Goal: Task Accomplishment & Management: Complete application form

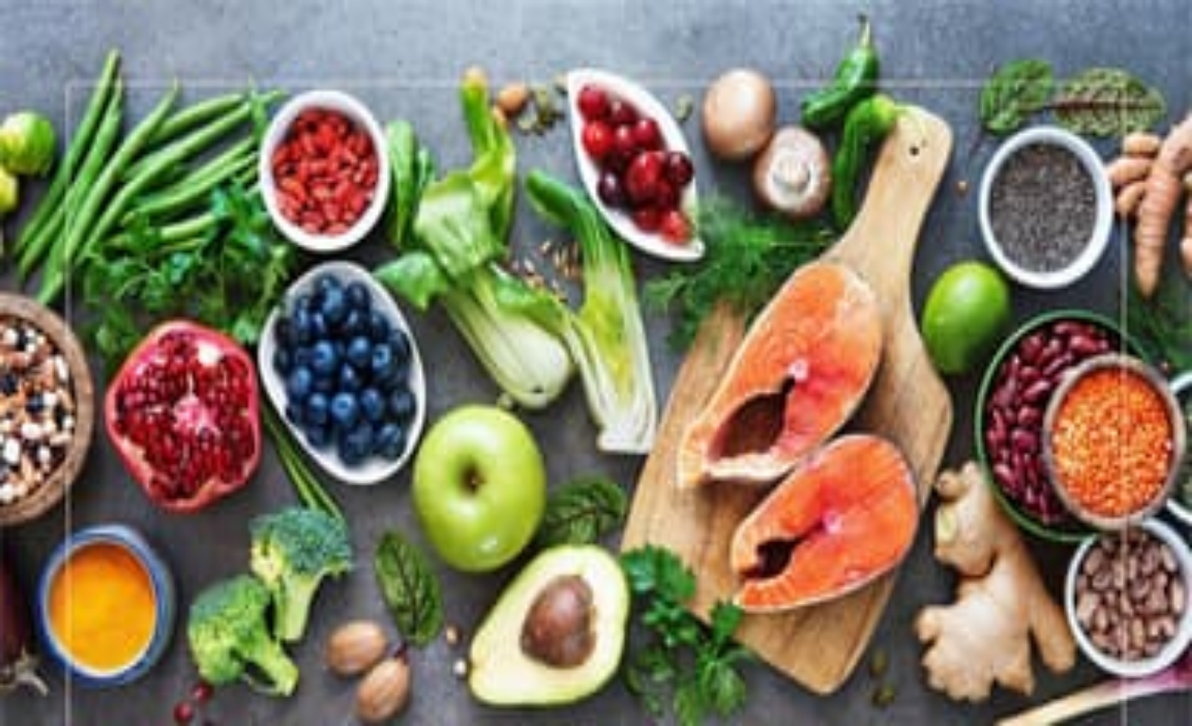
click at [47, 650] on button "Apply" at bounding box center [27, 658] width 41 height 17
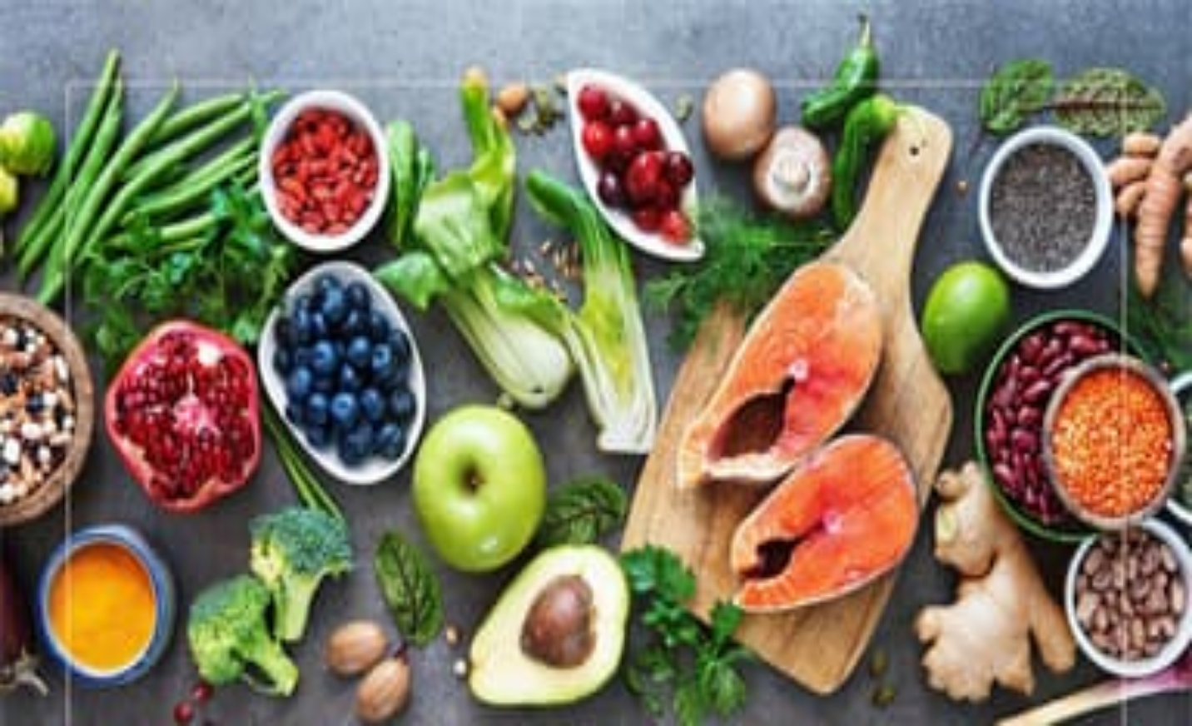
click at [87, 29] on icon "Home" at bounding box center [47, 32] width 80 height 39
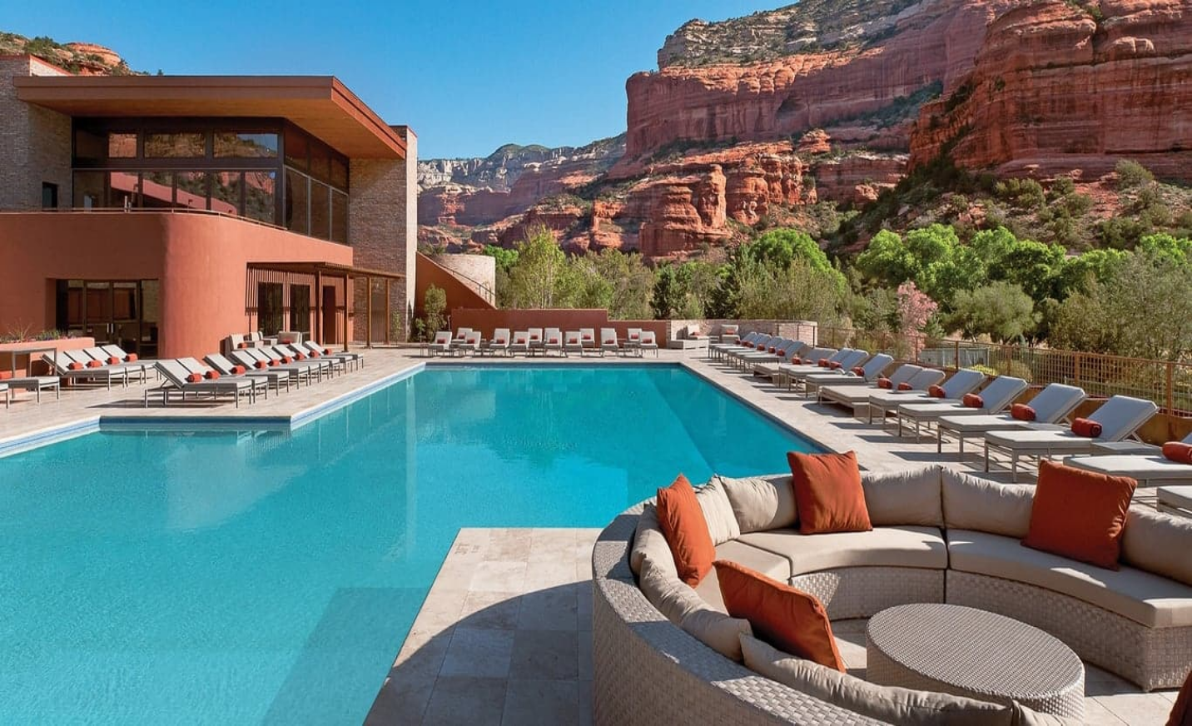
click at [114, 173] on span "Building Hope Gala" at bounding box center [60, 166] width 107 height 14
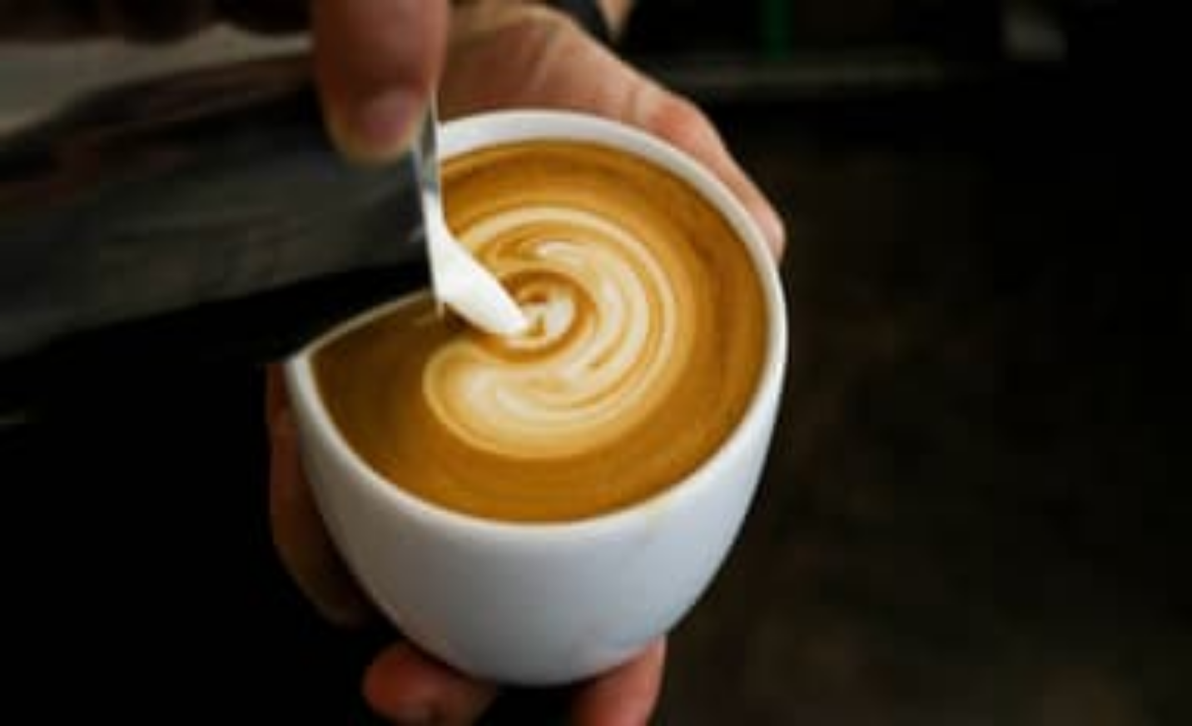
click at [831, 407] on img at bounding box center [596, 363] width 1192 height 726
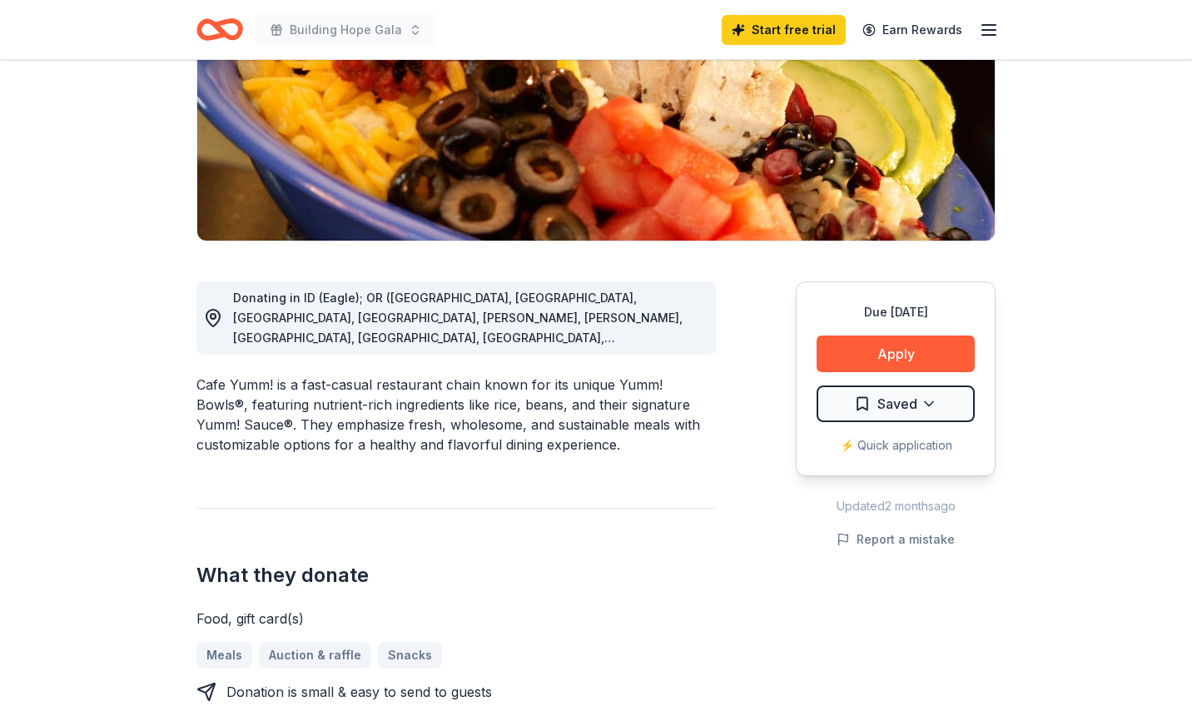
scroll to position [266, 0]
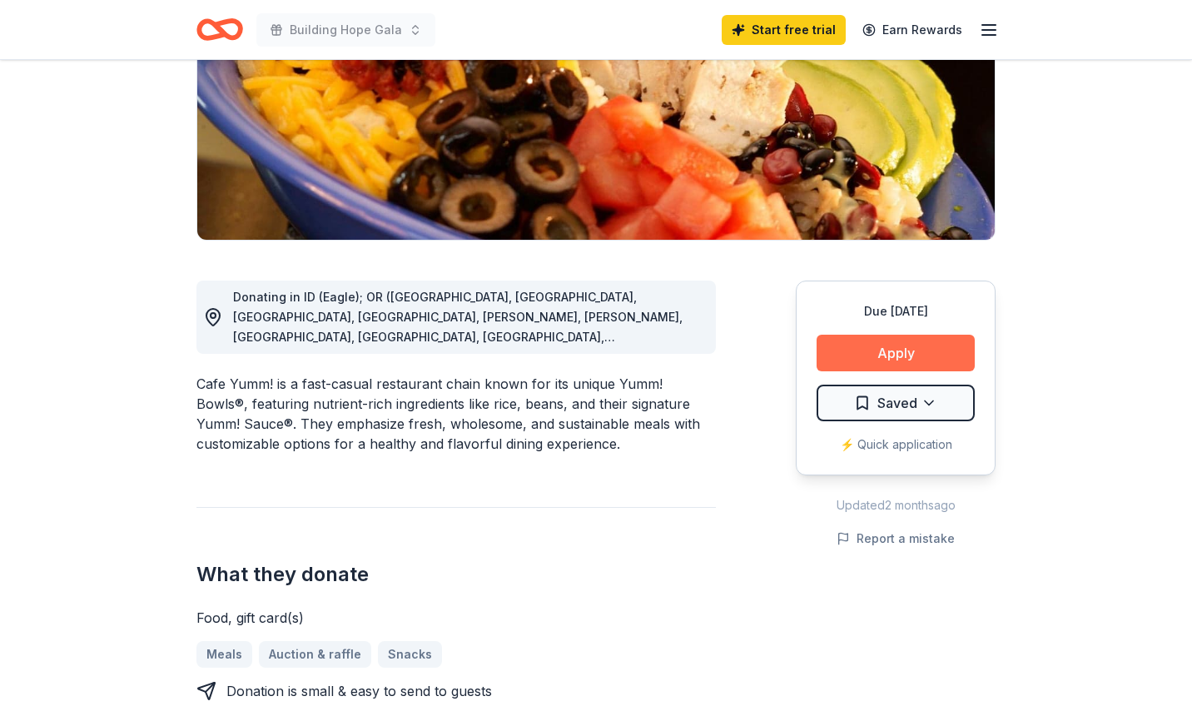
click at [905, 353] on button "Apply" at bounding box center [896, 353] width 158 height 37
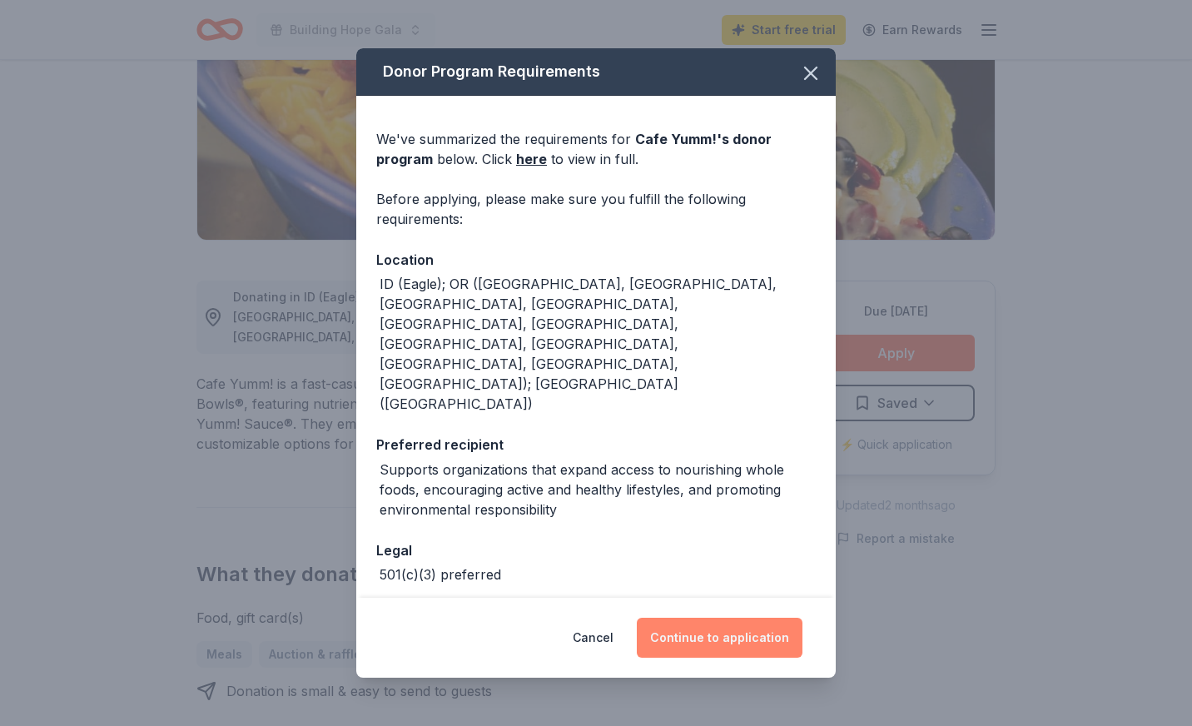
click at [743, 633] on button "Continue to application" at bounding box center [720, 638] width 166 height 40
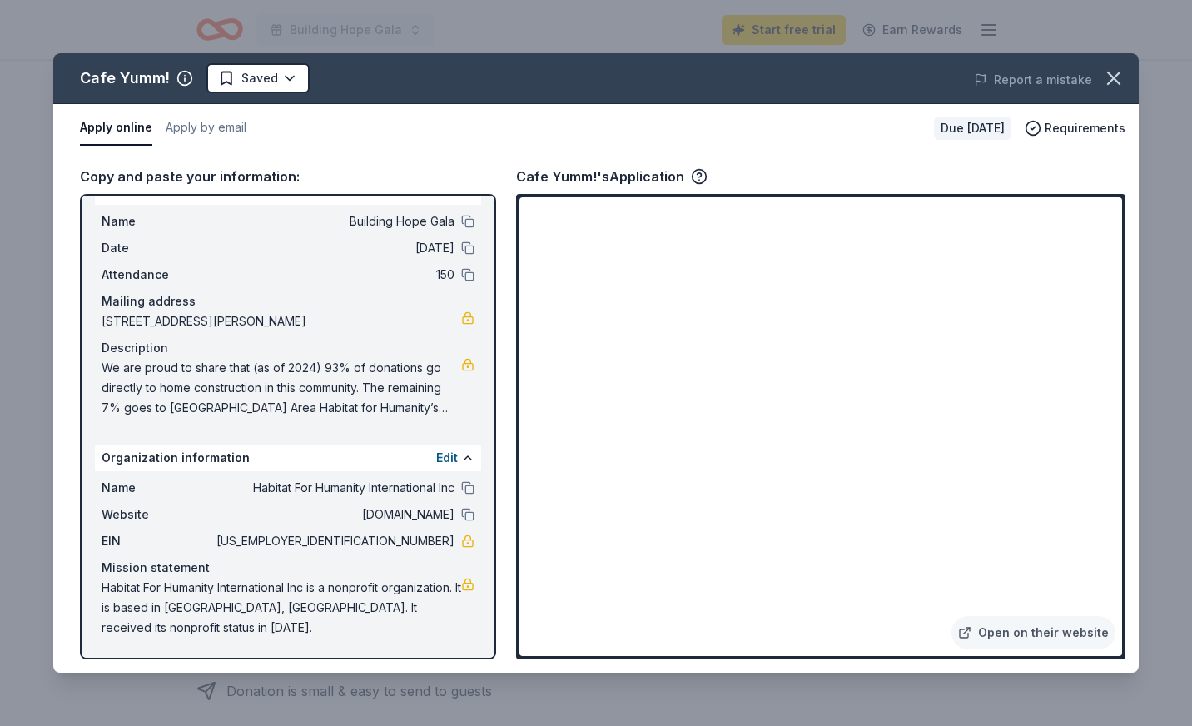
scroll to position [29, 0]
click at [1126, 76] on button "button" at bounding box center [1113, 78] width 37 height 37
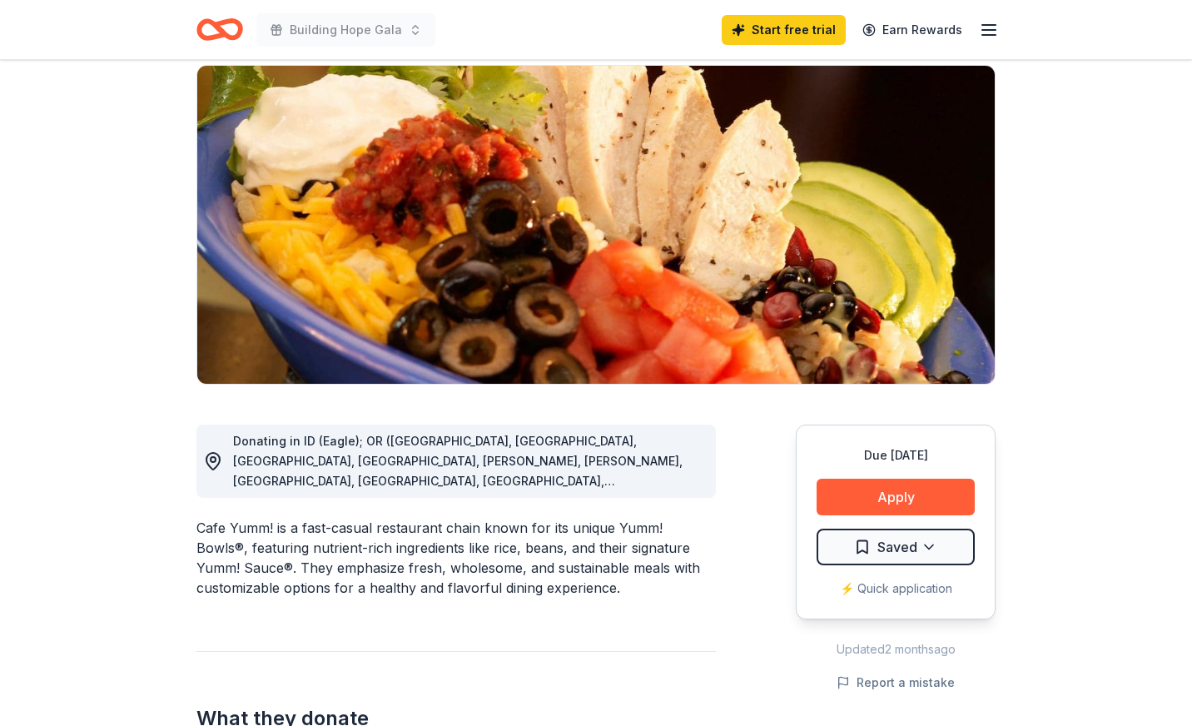
scroll to position [0, 0]
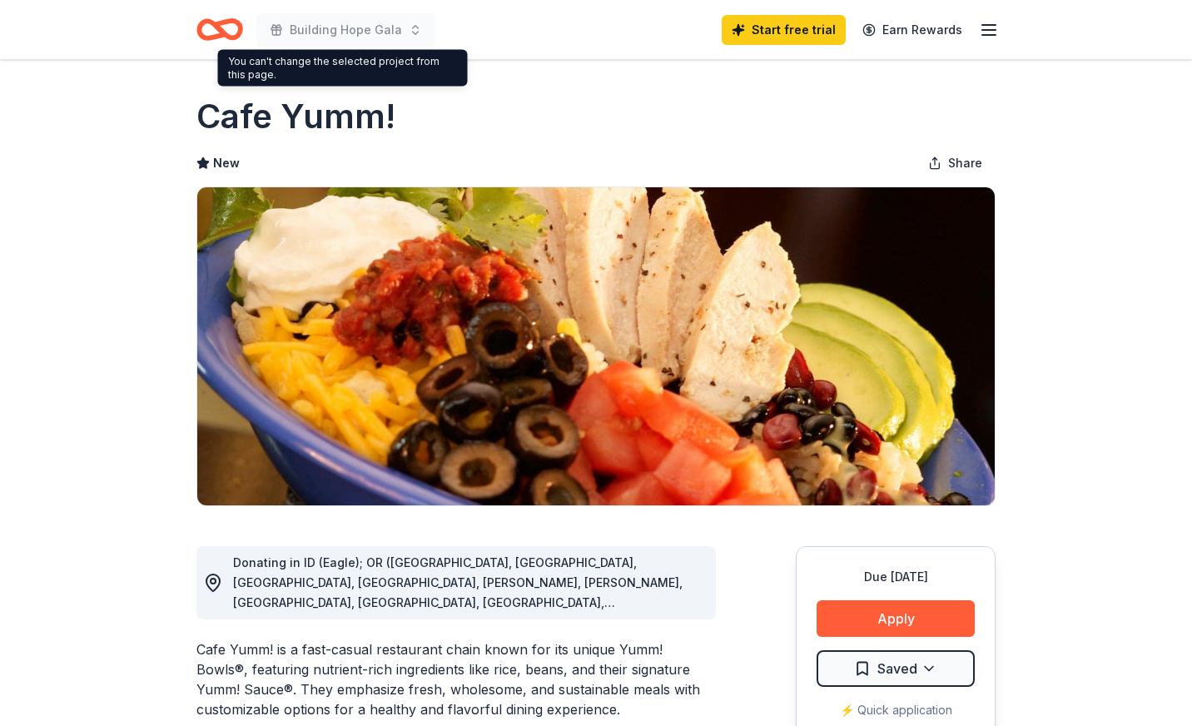
click at [206, 24] on icon "Home" at bounding box center [219, 29] width 47 height 39
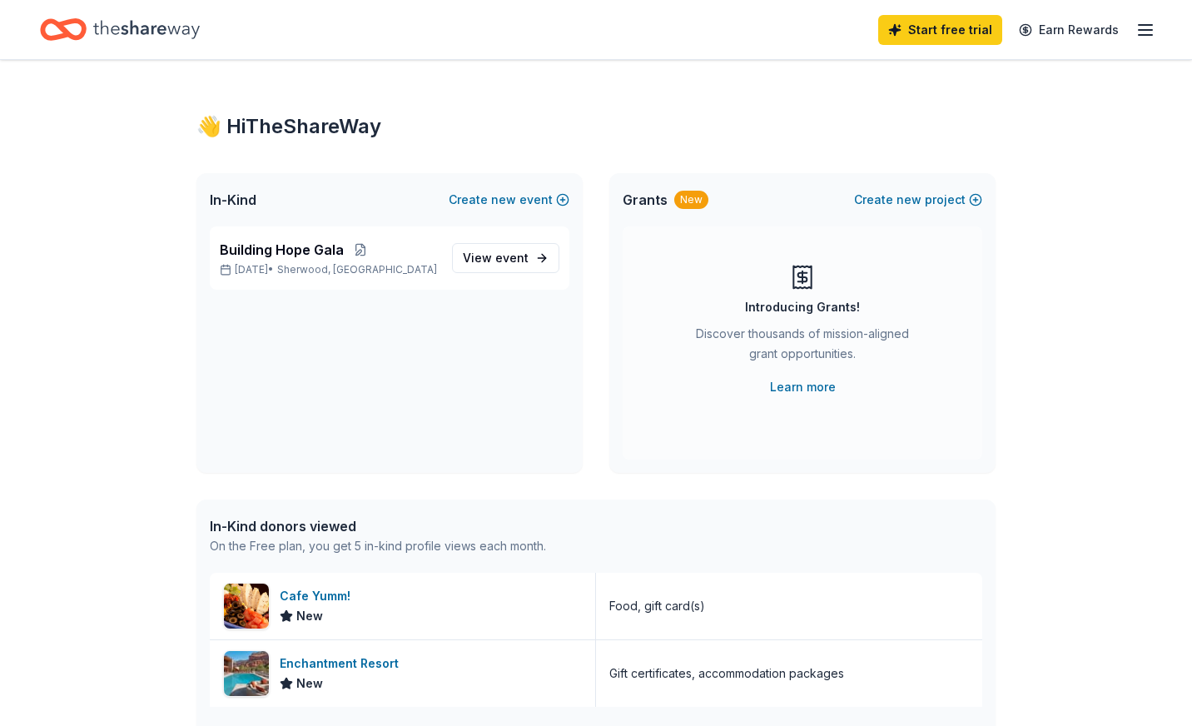
click at [629, 131] on div "👋 Hi TheShareWay" at bounding box center [595, 126] width 799 height 27
click at [108, 31] on icon "Home" at bounding box center [146, 29] width 107 height 18
click at [1143, 30] on line "button" at bounding box center [1145, 30] width 13 height 0
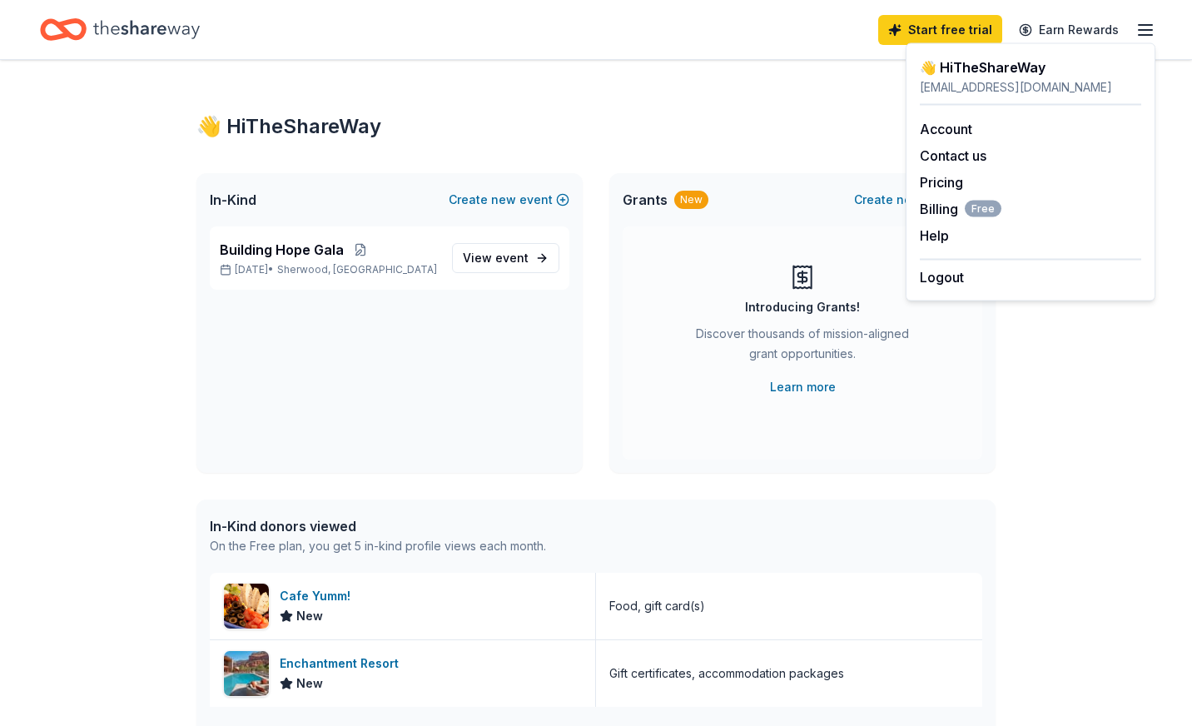
click at [1035, 70] on div "👋 Hi TheShareWay" at bounding box center [1030, 67] width 221 height 20
click at [282, 257] on span "Building Hope Gala" at bounding box center [282, 250] width 124 height 20
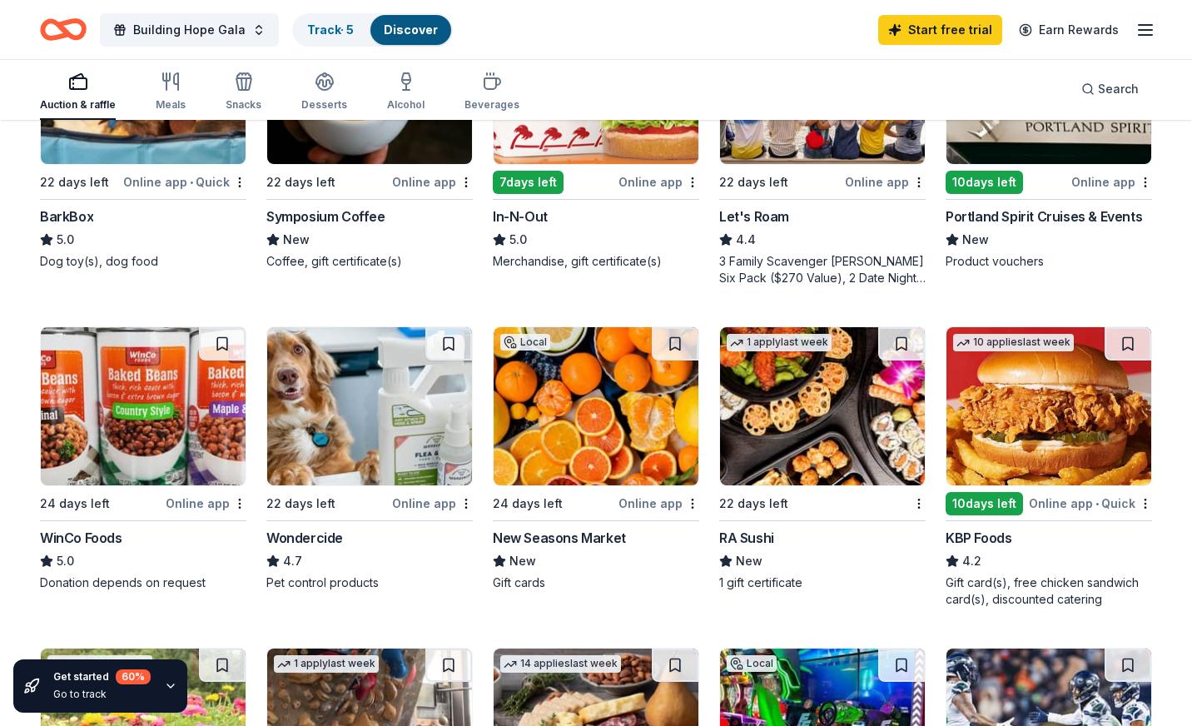
scroll to position [612, 0]
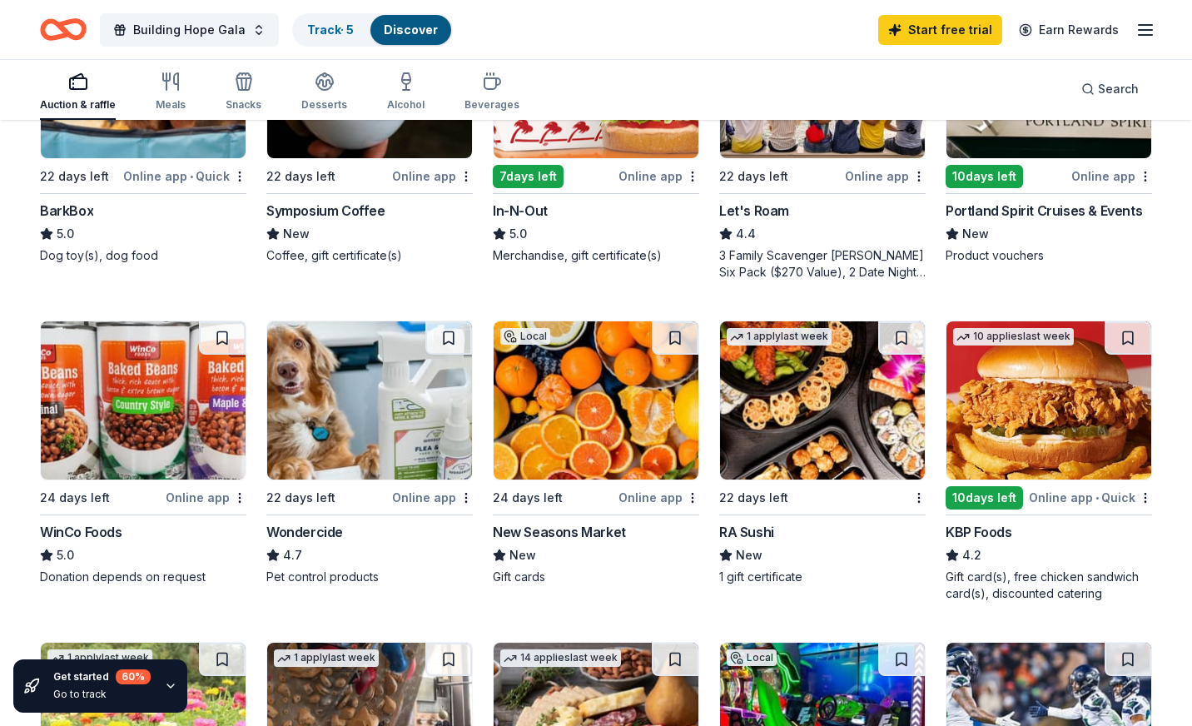
click at [1071, 207] on div "Portland Spirit Cruises & Events" at bounding box center [1044, 211] width 196 height 20
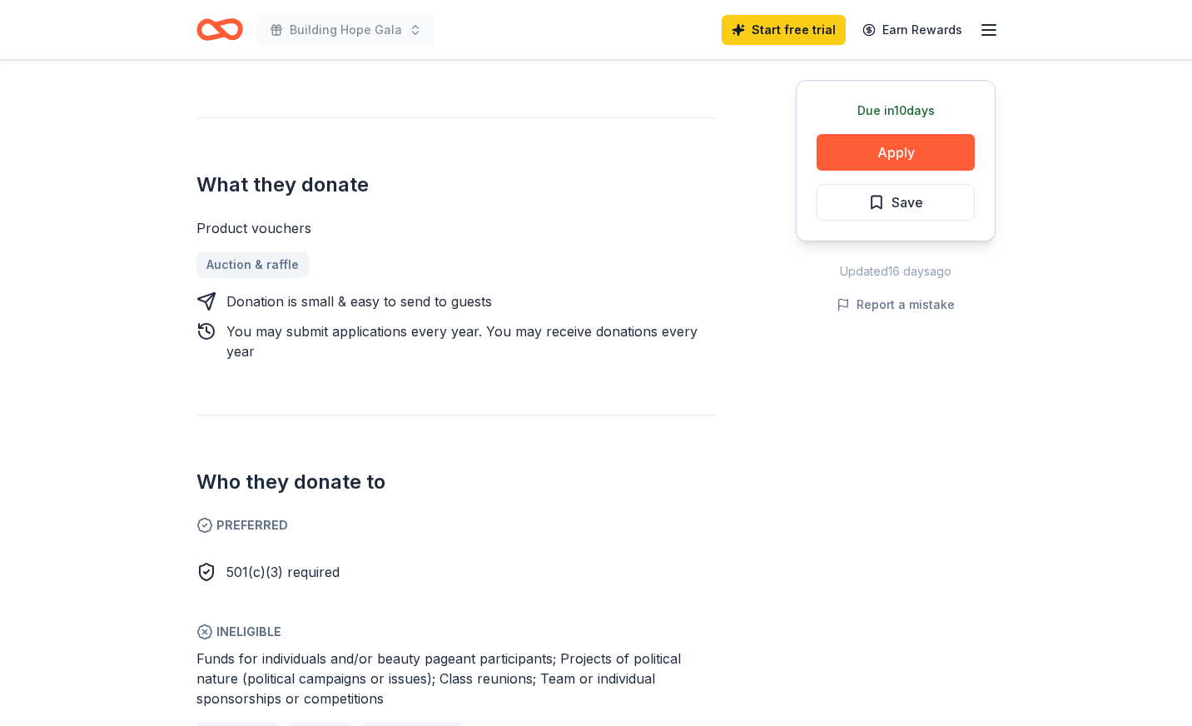
scroll to position [569, 0]
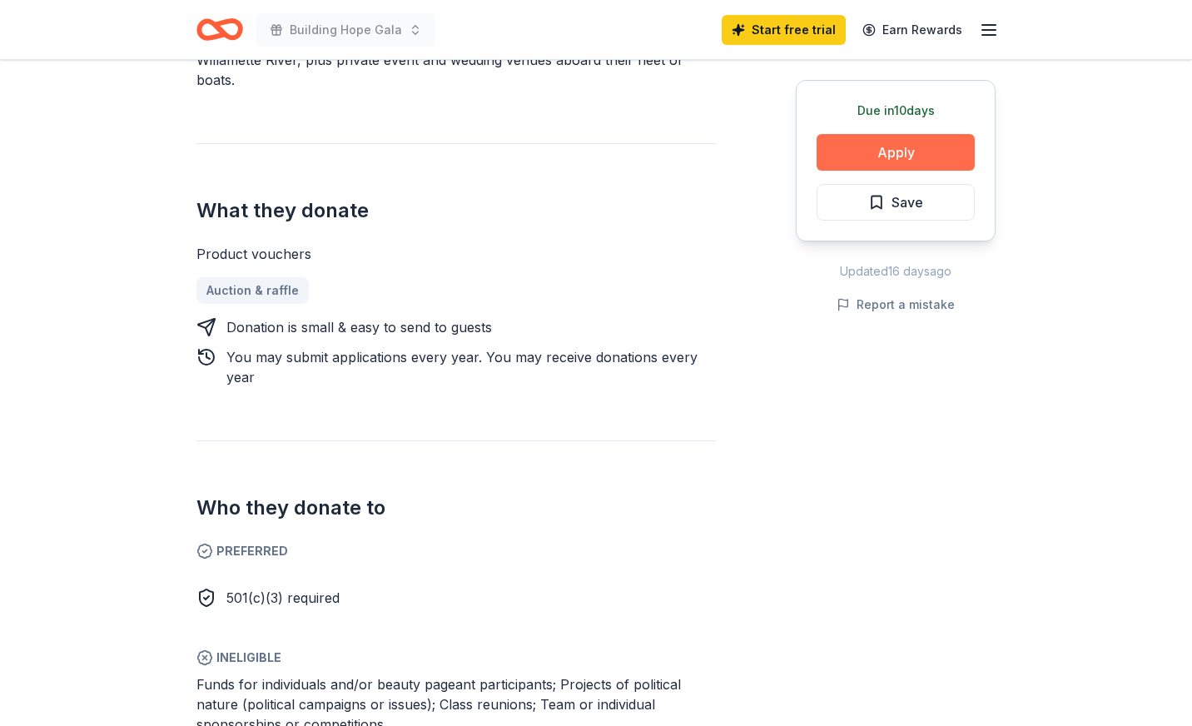
click at [847, 158] on button "Apply" at bounding box center [896, 152] width 158 height 37
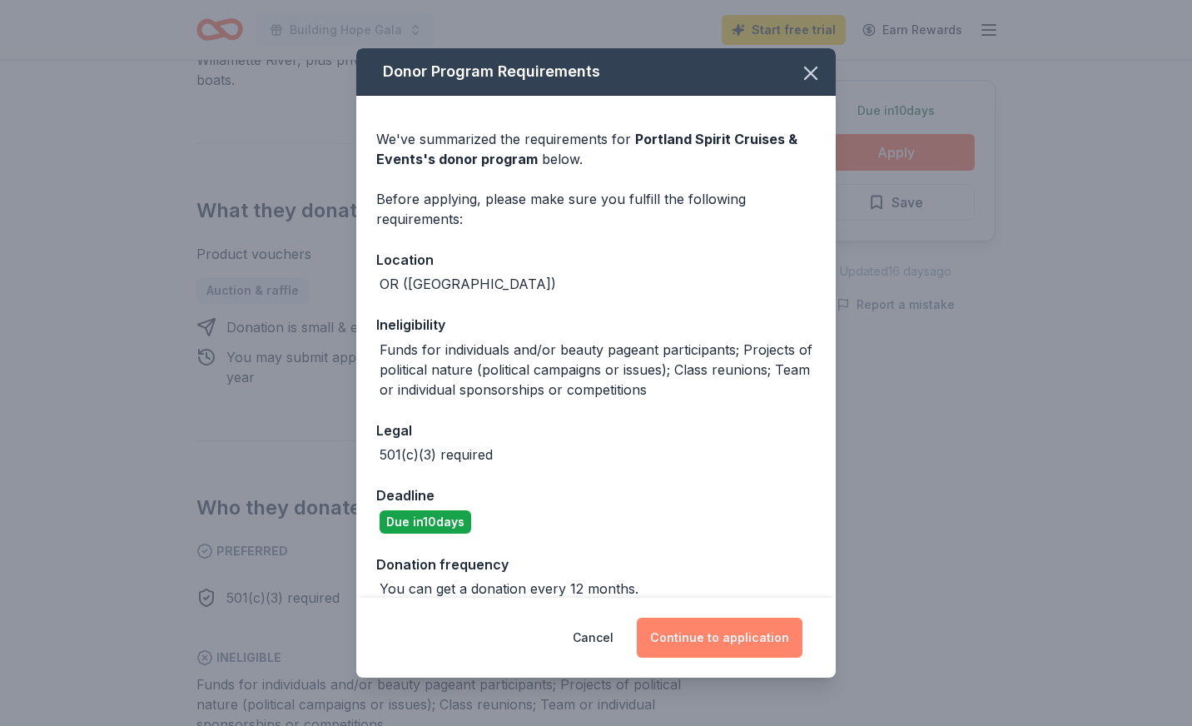
click at [727, 638] on button "Continue to application" at bounding box center [720, 638] width 166 height 40
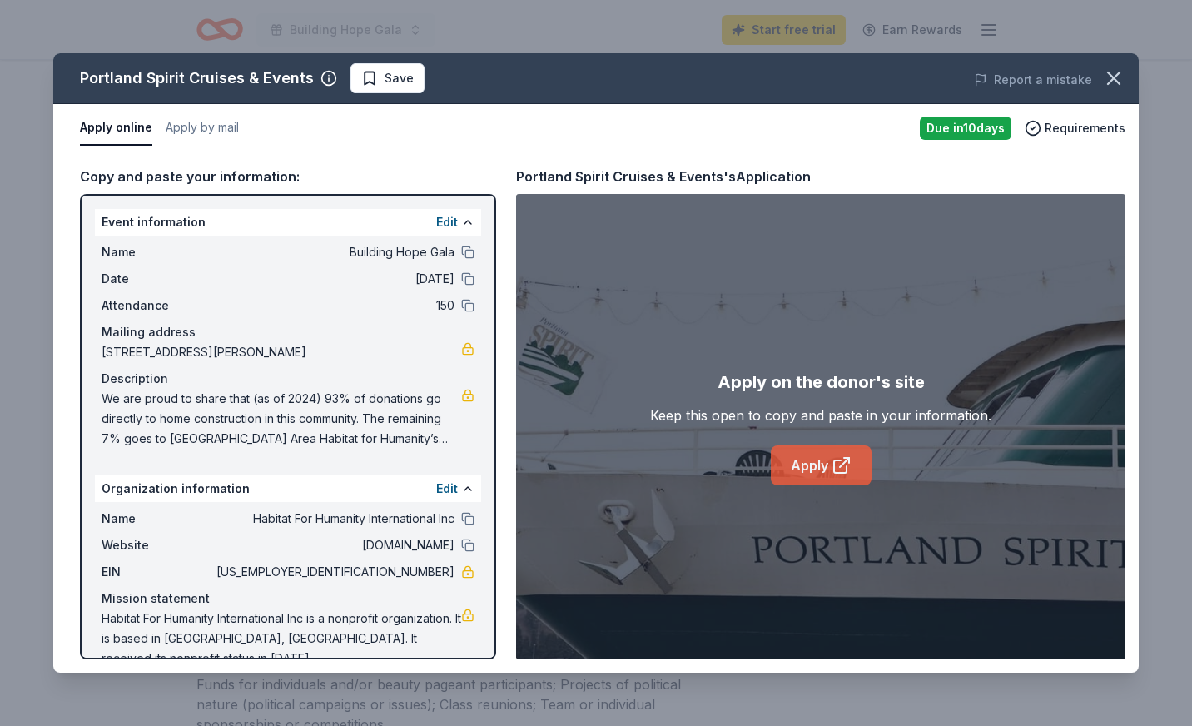
click at [803, 464] on link "Apply" at bounding box center [821, 465] width 101 height 40
